Goal: Task Accomplishment & Management: Contribute content

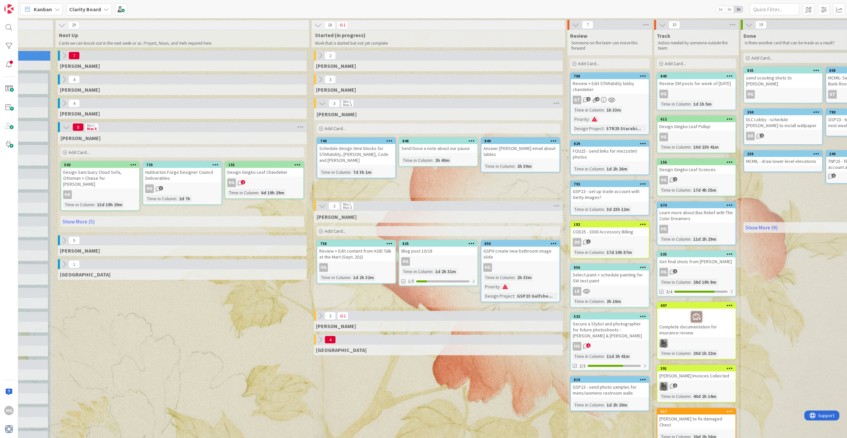
scroll to position [0, 395]
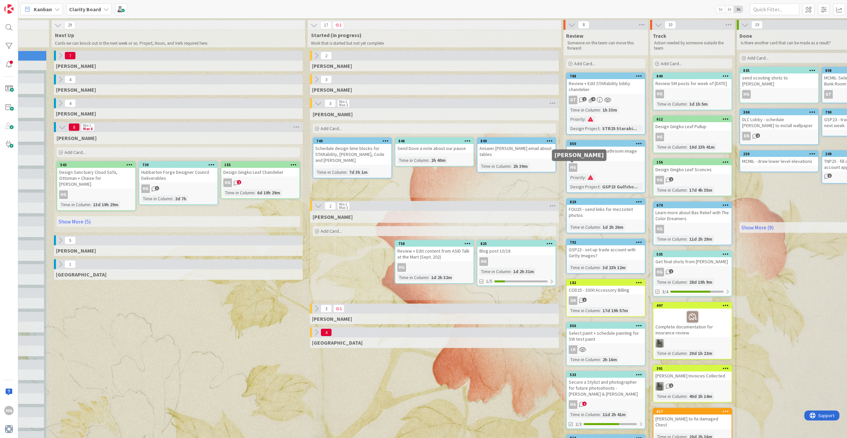
click at [571, 164] on div "HG" at bounding box center [572, 167] width 9 height 9
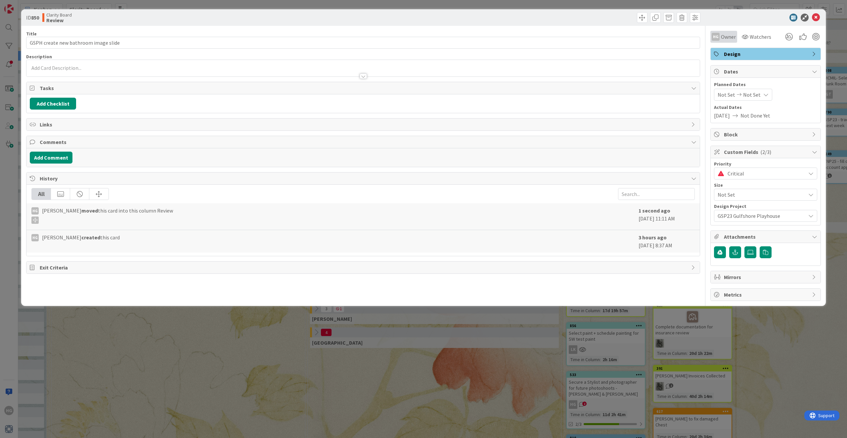
click at [722, 33] on span "Owner" at bounding box center [728, 37] width 15 height 8
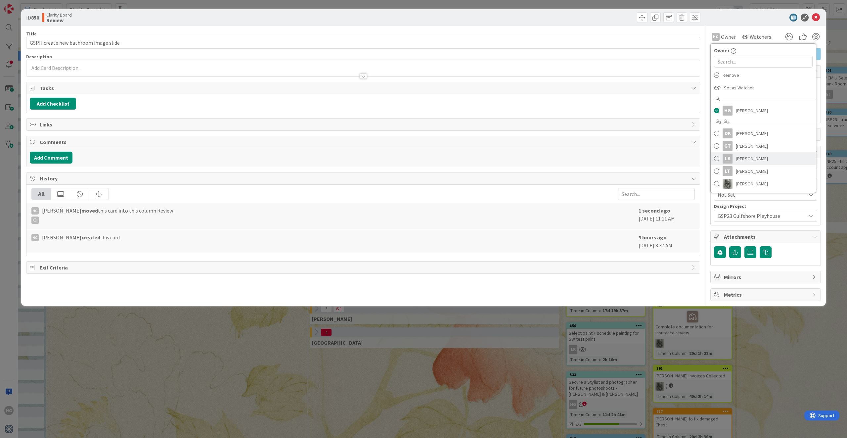
click at [730, 157] on div "LK" at bounding box center [727, 158] width 10 height 10
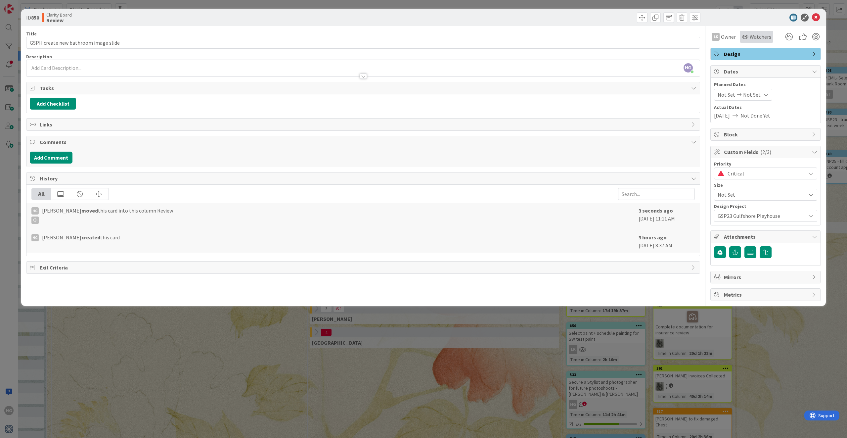
click at [768, 38] on span "Watchers" at bounding box center [759, 37] width 21 height 8
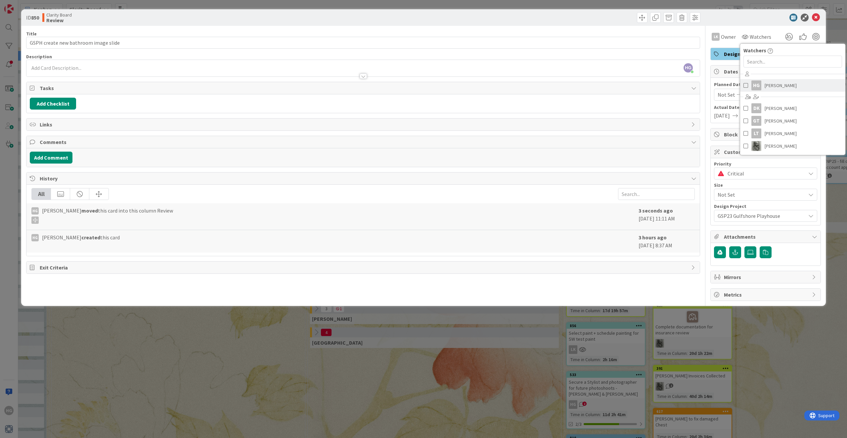
click at [763, 88] on link "HG [PERSON_NAME]" at bounding box center [792, 85] width 105 height 13
click at [56, 156] on button "Add Comment" at bounding box center [51, 157] width 43 height 12
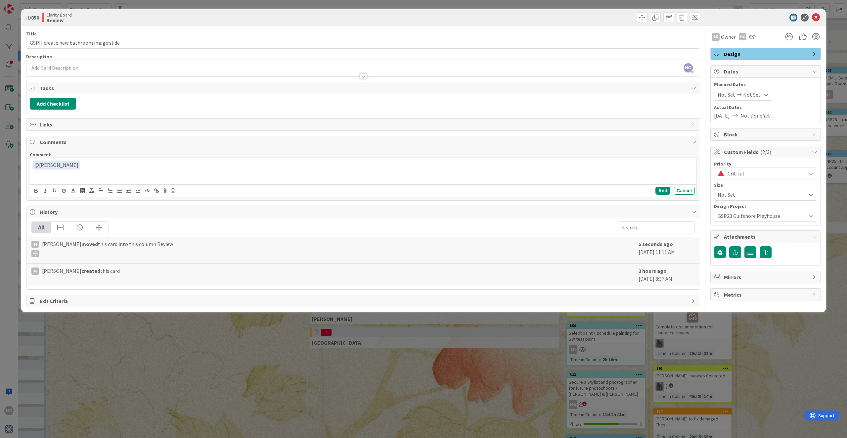
click at [66, 180] on div "﻿ @ [PERSON_NAME] ﻿ LK [PERSON_NAME] LT [PERSON_NAME] [PERSON_NAME]" at bounding box center [363, 171] width 666 height 26
click at [185, 162] on p "﻿ @ [PERSON_NAME] ﻿ sent this over to you just a minute ago. New presenrtation …" at bounding box center [363, 164] width 660 height 9
click at [751, 251] on icon at bounding box center [750, 251] width 7 height 5
click at [744, 246] on input "file" at bounding box center [744, 246] width 0 height 0
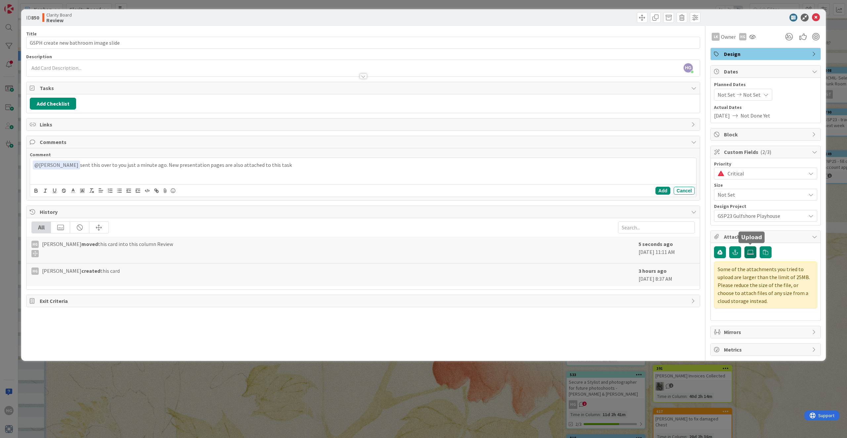
click at [753, 252] on icon at bounding box center [750, 251] width 7 height 5
click at [744, 246] on input "file" at bounding box center [744, 246] width 0 height 0
click at [751, 252] on icon at bounding box center [750, 251] width 7 height 5
click at [744, 246] on input "file" at bounding box center [744, 246] width 0 height 0
click at [749, 249] on icon at bounding box center [750, 251] width 7 height 5
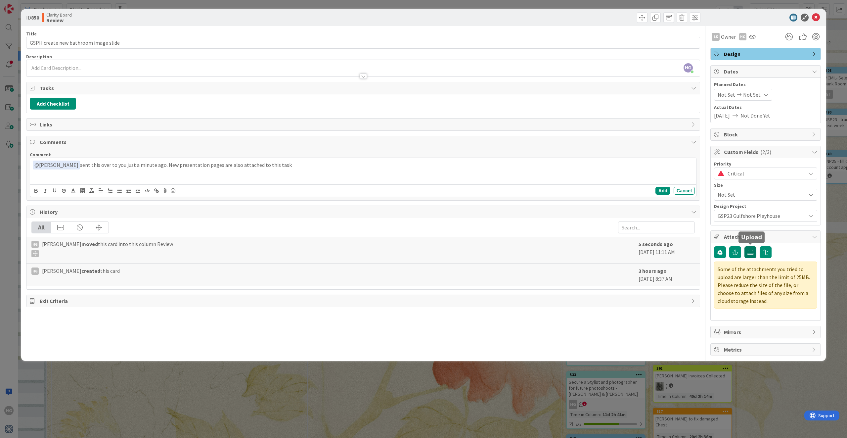
click at [744, 246] on input "file" at bounding box center [744, 246] width 0 height 0
click at [749, 249] on icon at bounding box center [750, 251] width 7 height 5
click at [744, 246] on input "file" at bounding box center [744, 246] width 0 height 0
drag, startPoint x: 287, startPoint y: 163, endPoint x: 62, endPoint y: 163, distance: 225.2
click at [62, 163] on p "﻿ @ [PERSON_NAME] ﻿ sent this over to you just a minute ago. New presentation p…" at bounding box center [363, 164] width 660 height 9
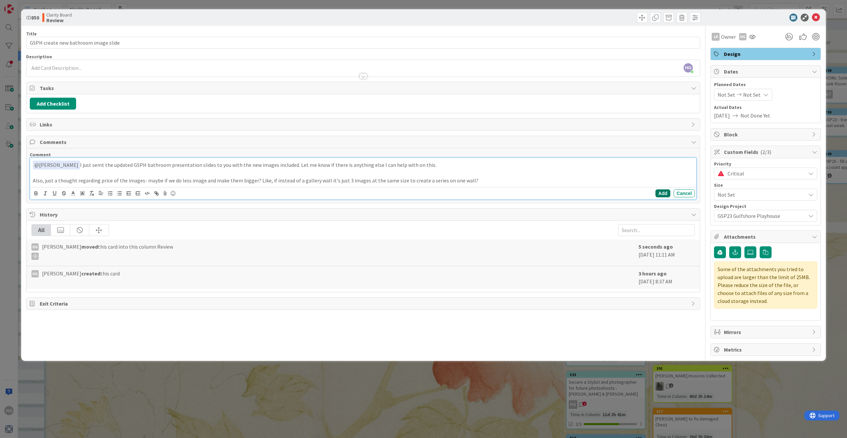
click at [667, 191] on button "Add" at bounding box center [662, 193] width 15 height 8
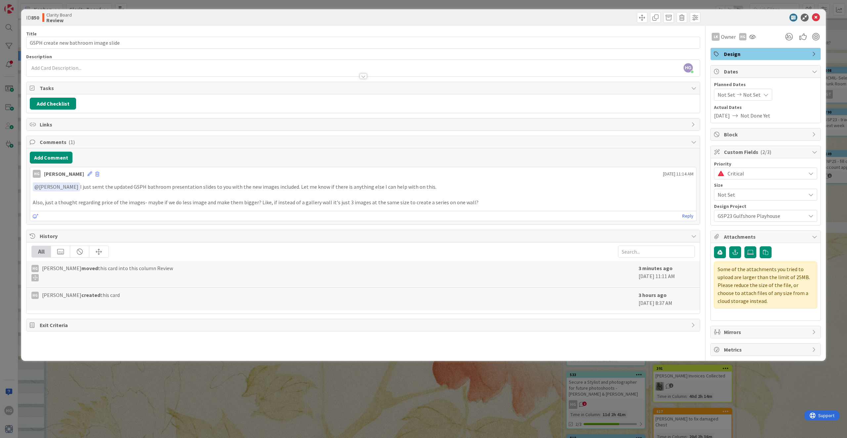
click at [817, 16] on icon at bounding box center [816, 18] width 8 height 8
